Goal: Navigation & Orientation: Find specific page/section

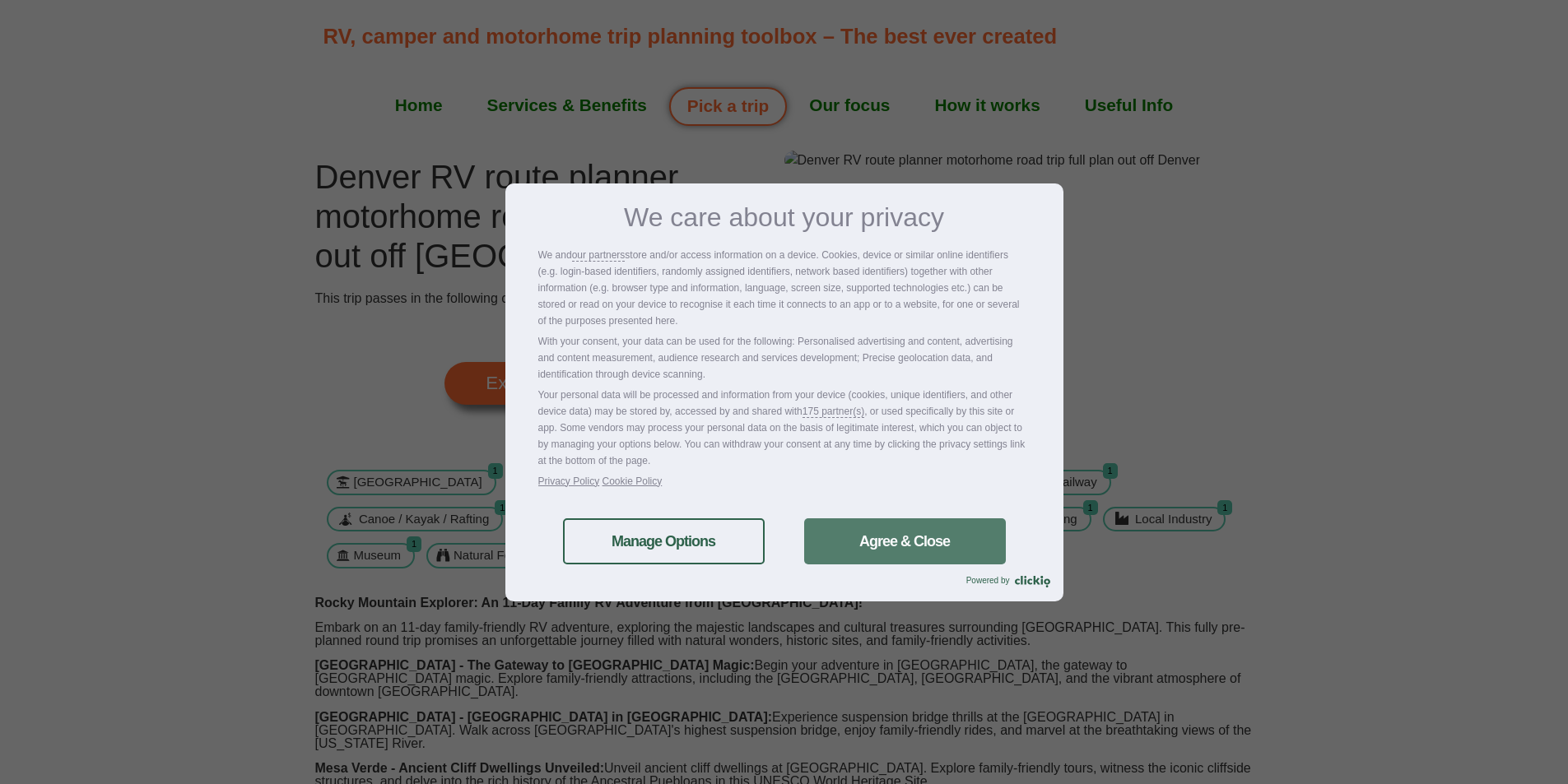
click at [866, 536] on link "Agree & Close" at bounding box center [904, 542] width 202 height 46
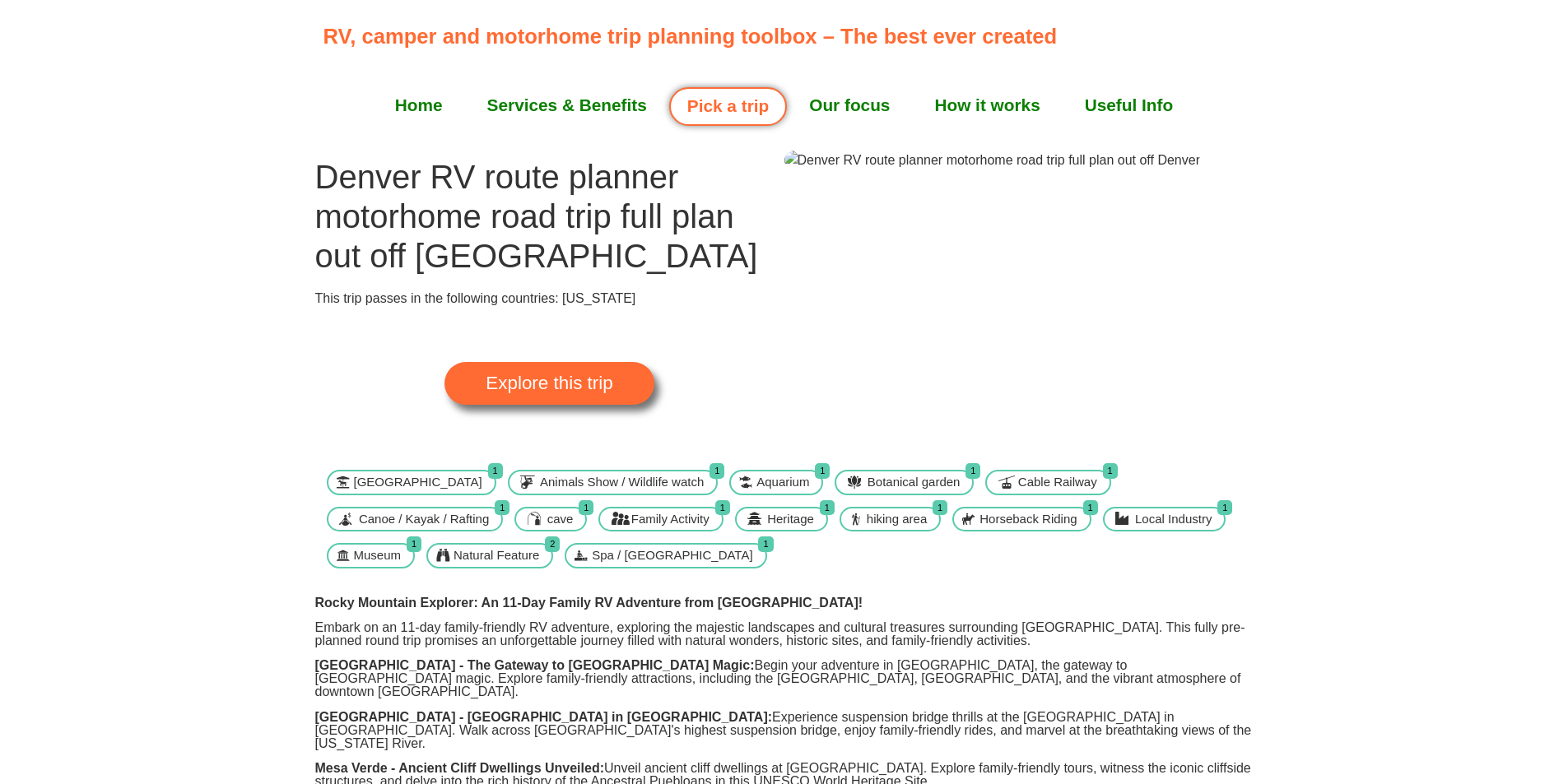
click at [1039, 170] on img at bounding box center [992, 160] width 416 height 20
click at [556, 393] on span "Explore this trip" at bounding box center [549, 383] width 127 height 18
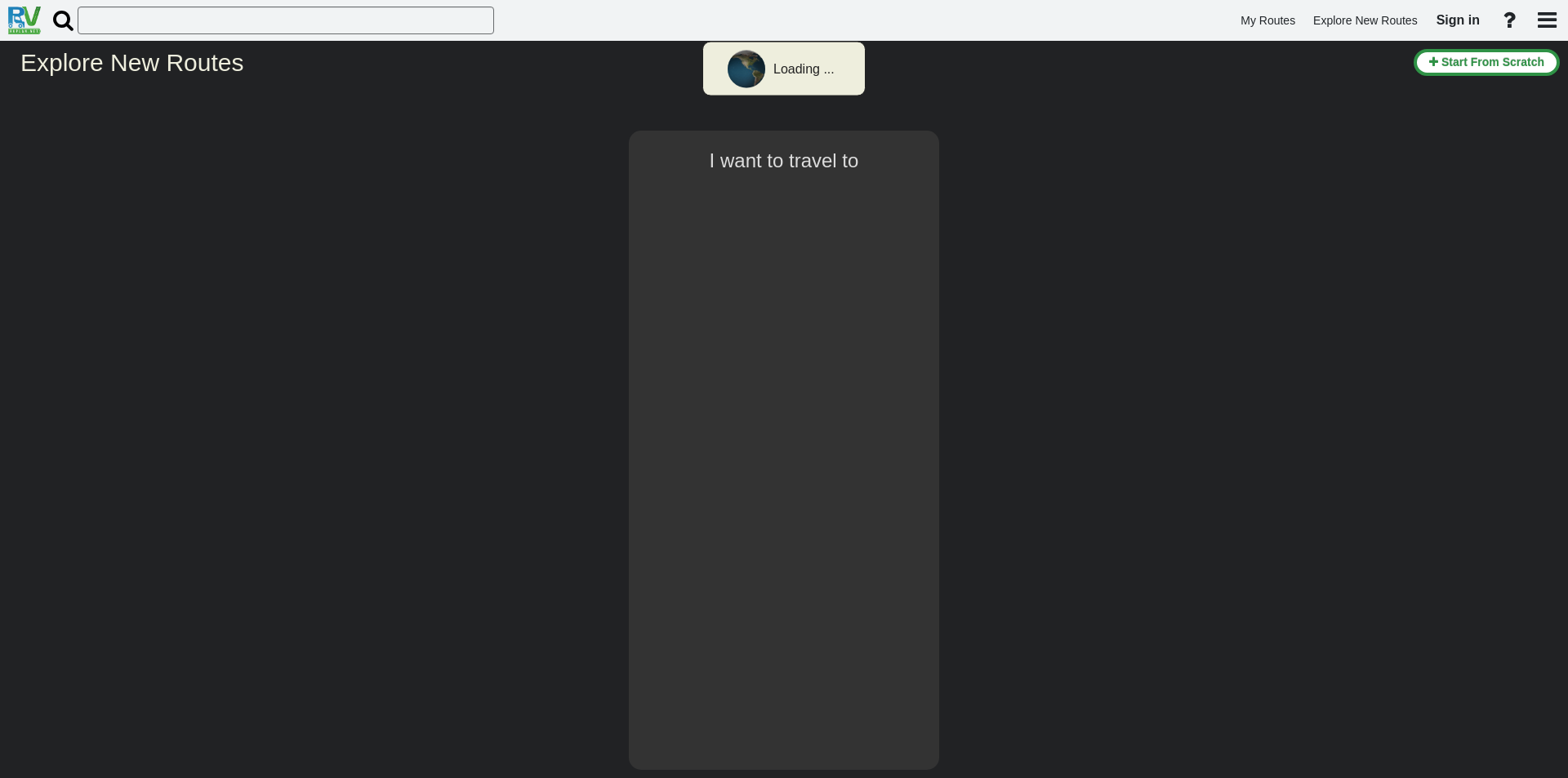
select select "number:2"
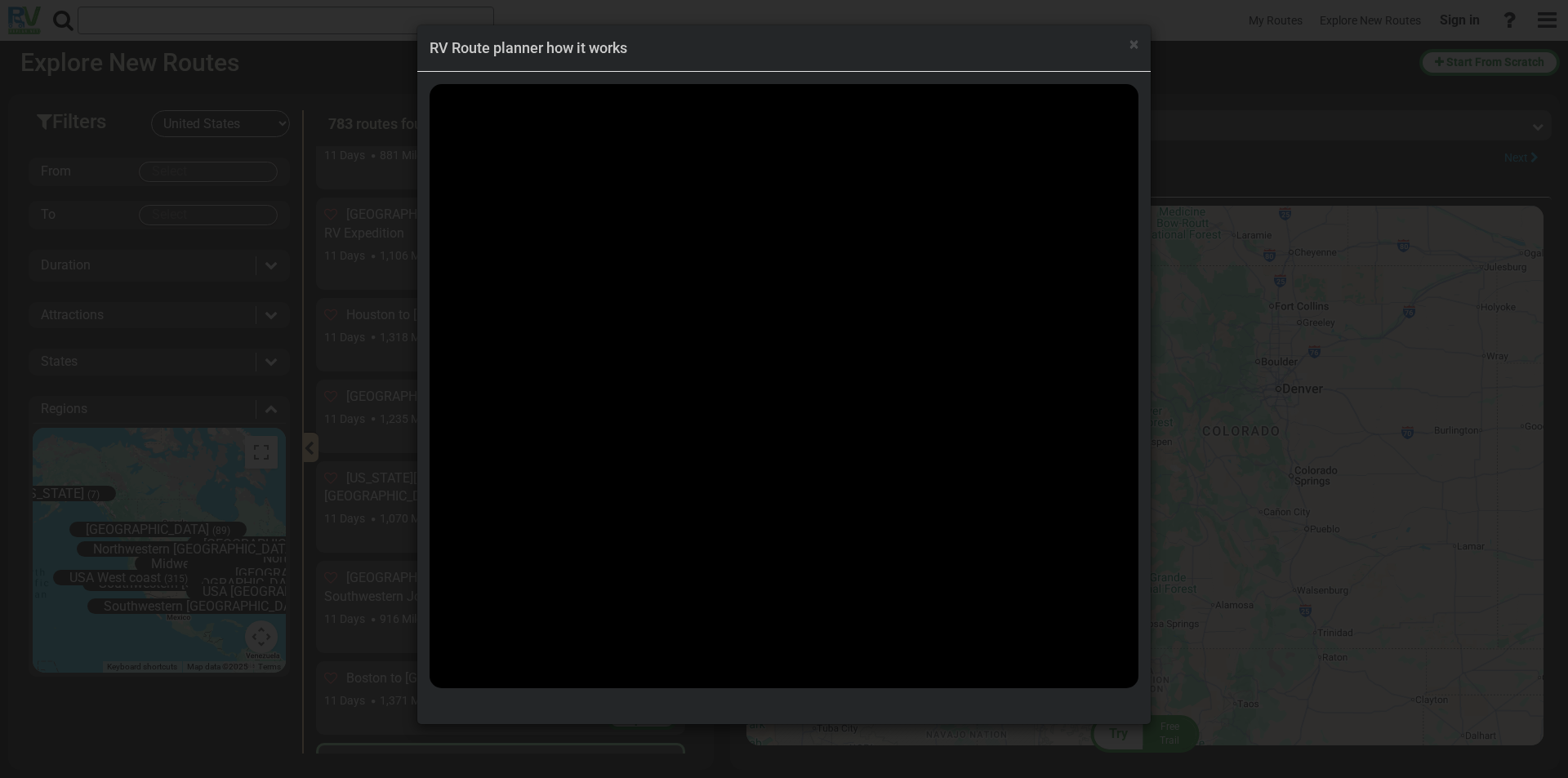
scroll to position [12969, 0]
click at [1133, 46] on span "×" at bounding box center [1133, 44] width 9 height 19
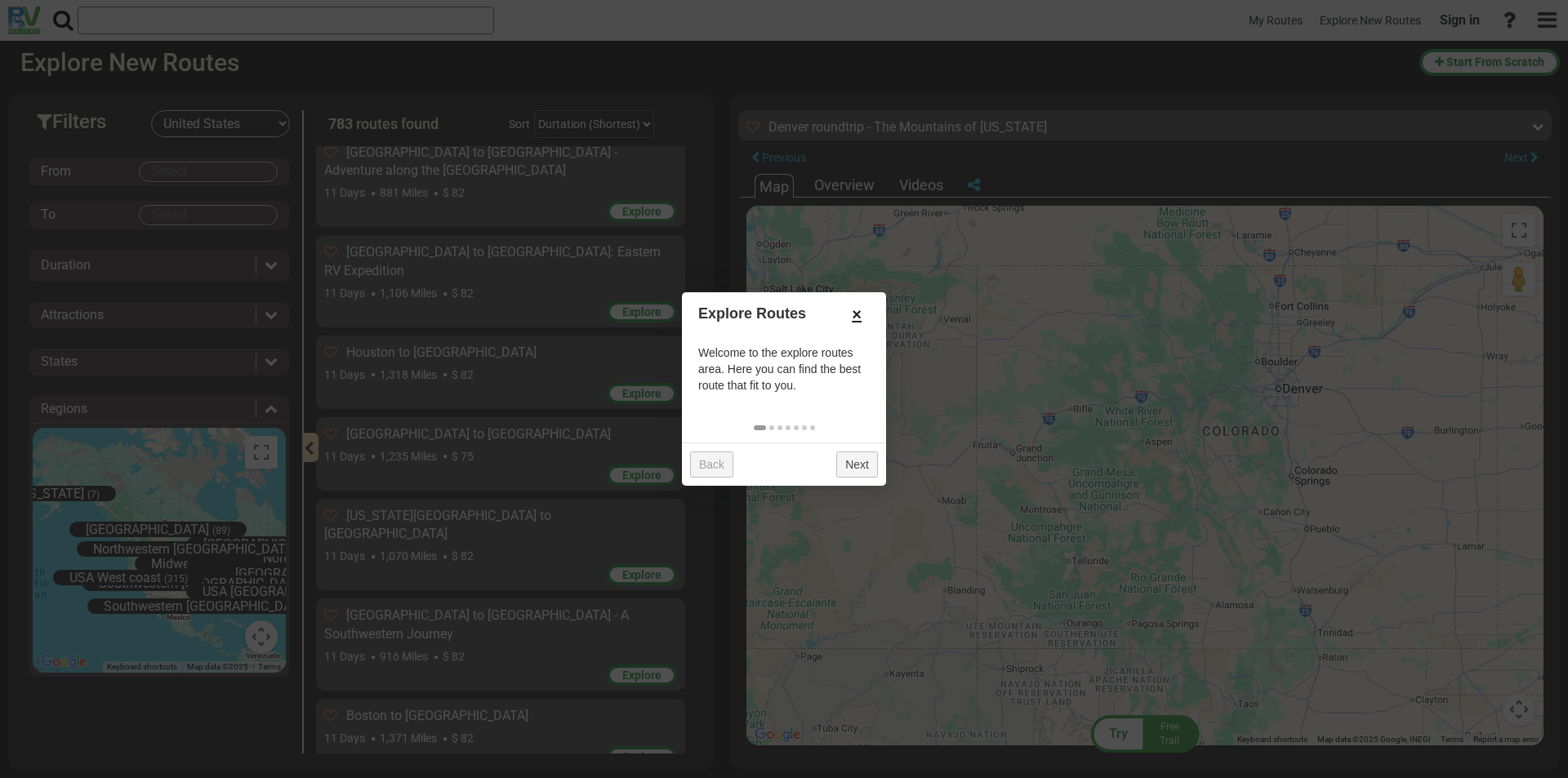
click at [855, 309] on link "×" at bounding box center [857, 314] width 26 height 28
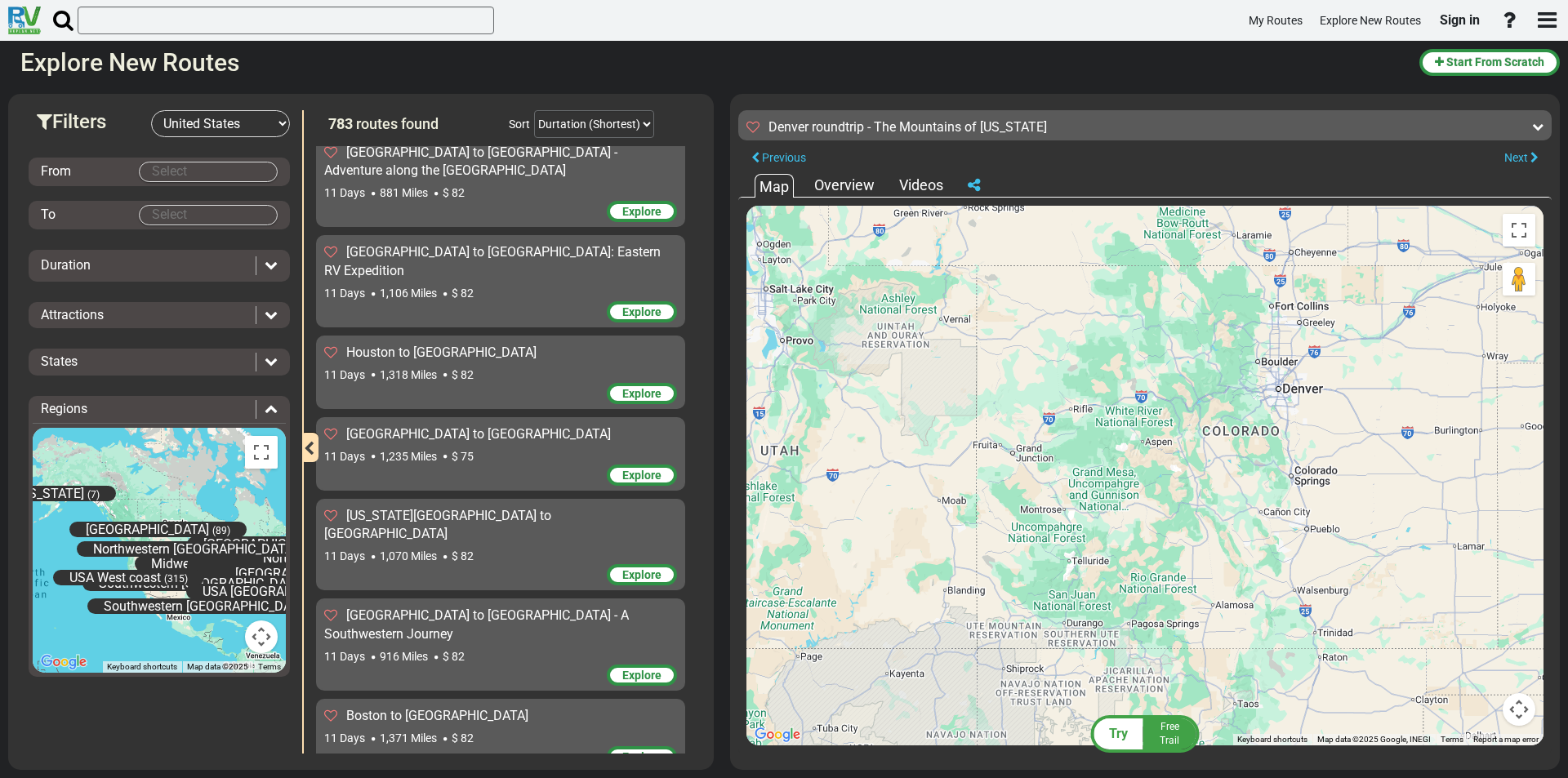
click at [1310, 489] on div at bounding box center [1144, 476] width 797 height 540
drag, startPoint x: 1506, startPoint y: 277, endPoint x: 1309, endPoint y: 489, distance: 289.4
click at [1309, 489] on div "Keyboard shortcuts Map Data Map data ©2025 Google, INEGI Map data ©2025 Google,…" at bounding box center [1144, 476] width 797 height 540
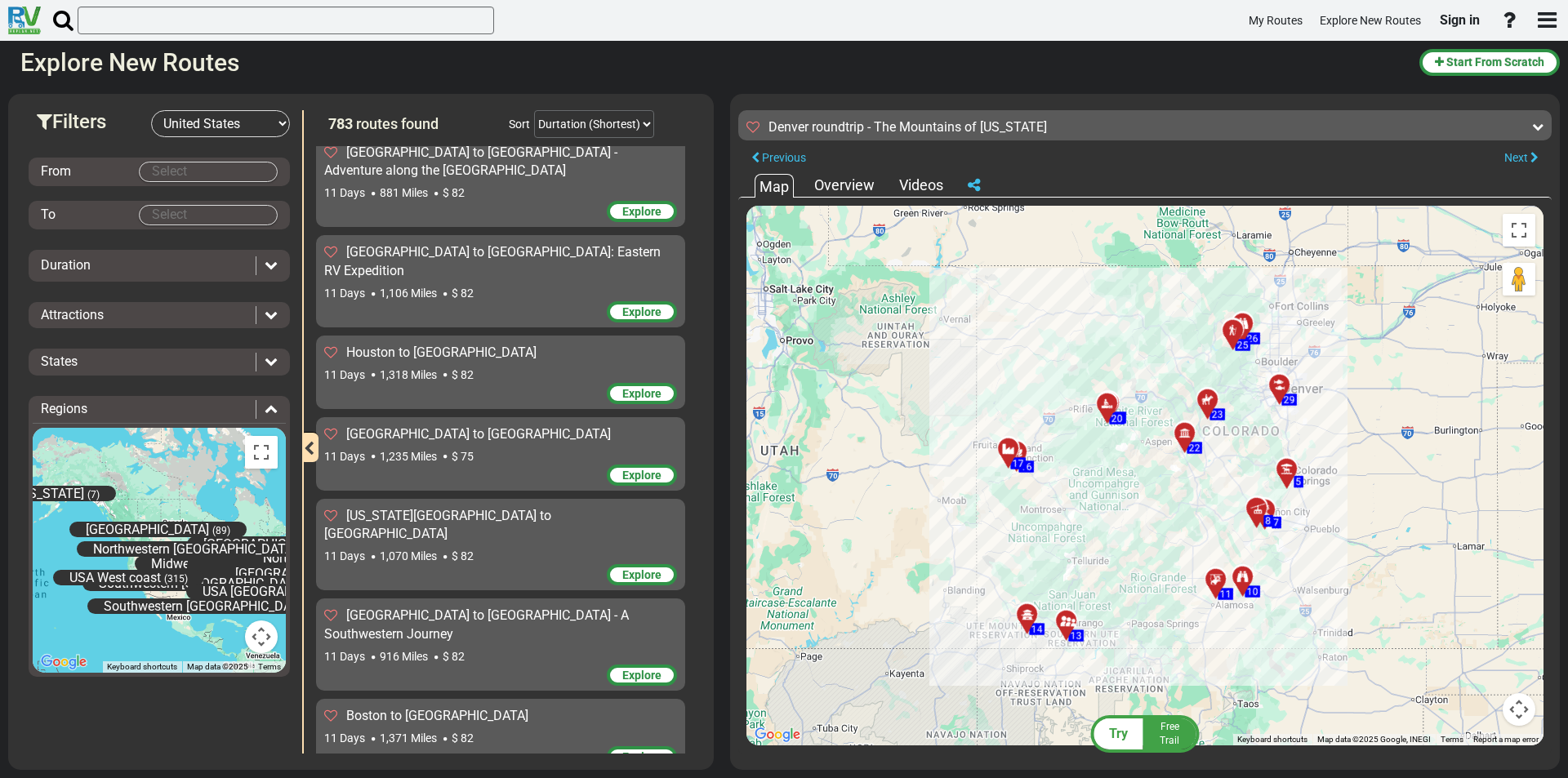
click at [1176, 489] on div "To activate drag with keyboard, press Alt + Enter. Once in keyboard drag state,…" at bounding box center [1144, 476] width 797 height 540
